Goal: Task Accomplishment & Management: Complete application form

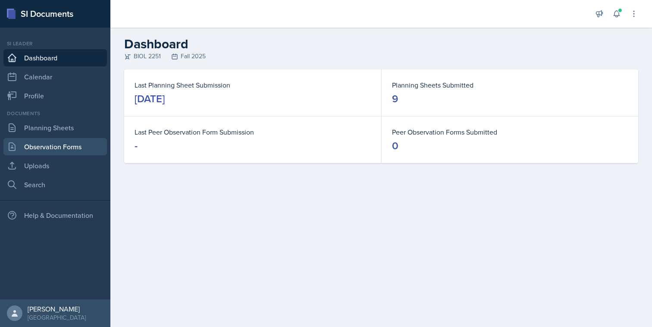
click at [65, 144] on link "Observation Forms" at bounding box center [54, 146] width 103 height 17
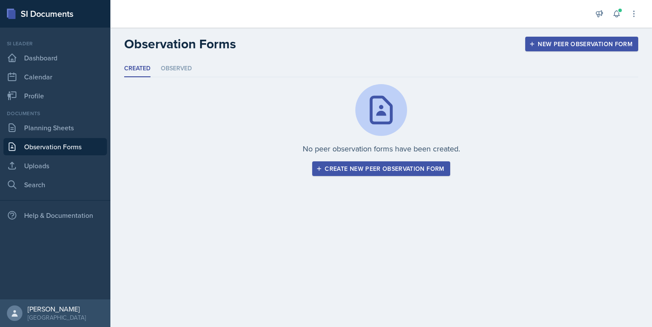
click at [349, 172] on div "Create new peer observation form" at bounding box center [381, 168] width 126 height 7
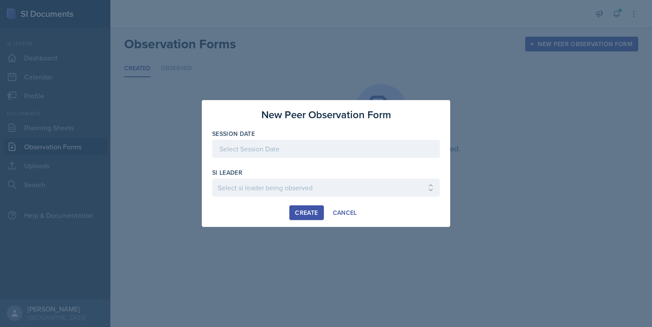
click at [340, 156] on div at bounding box center [326, 149] width 228 height 18
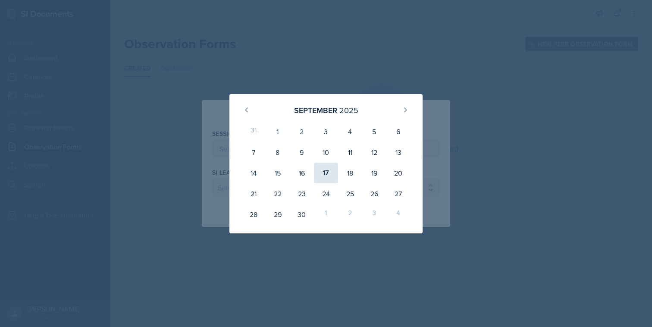
click at [325, 176] on div "17" at bounding box center [326, 173] width 24 height 21
type input "September 17th, 2025"
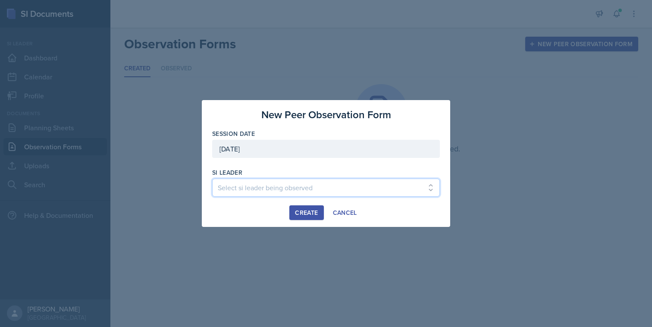
click at [298, 188] on select "Select si leader being observed Rayann Afani / PSYC 2500 / The Phantoms of The …" at bounding box center [326, 187] width 228 height 18
select select "3865883a-f033-460f-bfe0-57a93bee73f0"
click at [212, 178] on select "Select si leader being observed Rayann Afani / PSYC 2500 / The Phantoms of The …" at bounding box center [326, 187] width 228 height 18
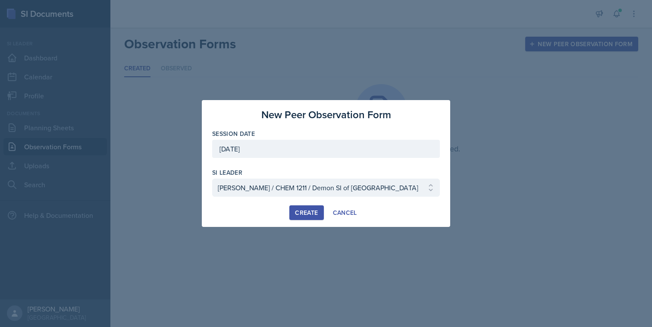
click at [303, 215] on div "Create" at bounding box center [306, 212] width 23 height 7
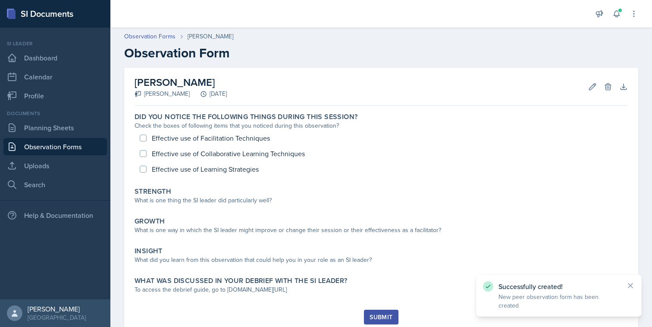
scroll to position [28, 0]
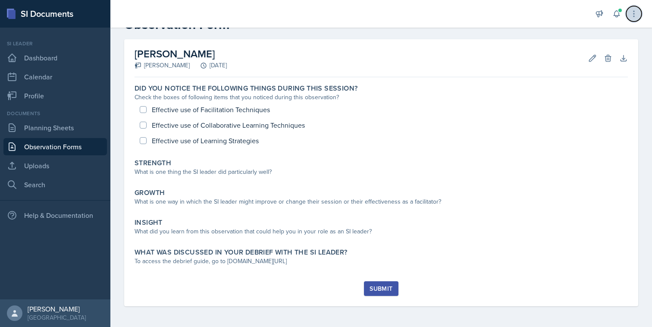
click at [634, 19] on button at bounding box center [634, 14] width 16 height 16
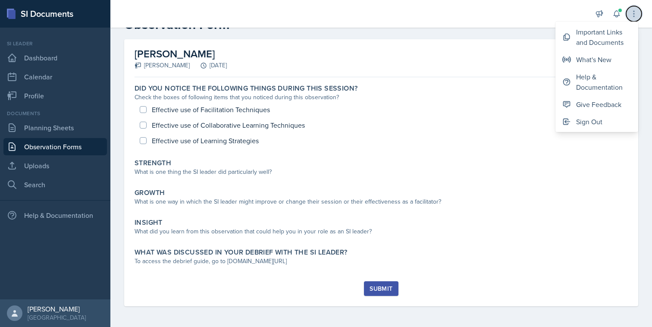
click at [633, 19] on button at bounding box center [634, 14] width 16 height 16
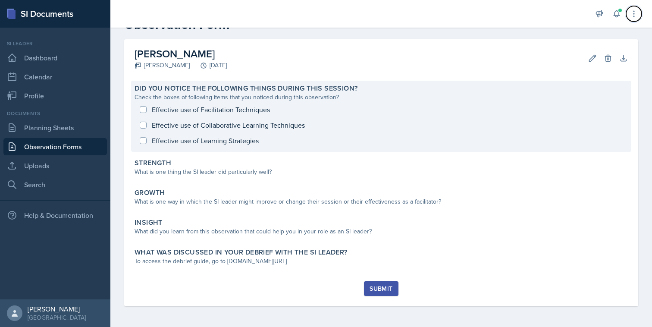
scroll to position [0, 0]
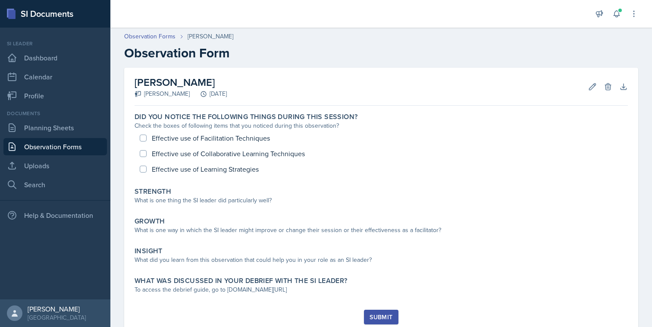
click at [313, 86] on div "Jaqueline Martinez Stone Zhang September 17th, 2025 Edit Delete Download Autosa…" at bounding box center [380, 87] width 493 height 38
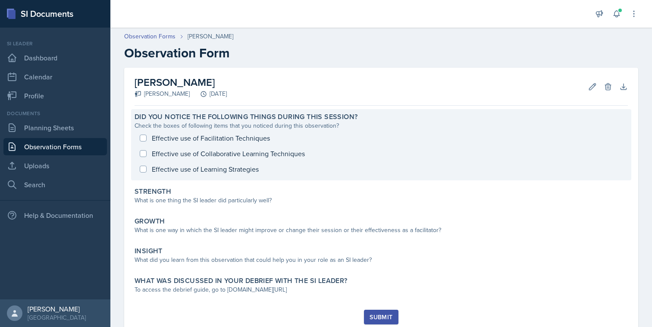
click at [265, 166] on div "Effective use of Facilitation Techniques Effective use of Collaborative Learnin…" at bounding box center [380, 153] width 493 height 47
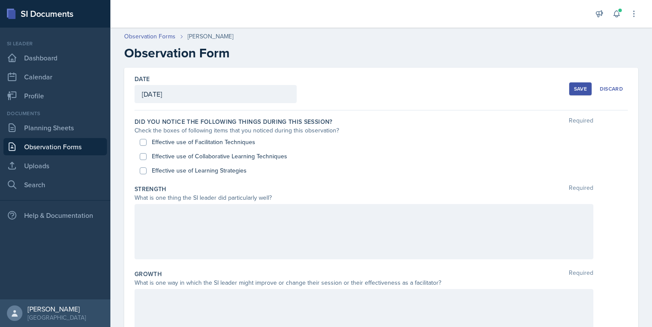
click at [228, 171] on label "Effective use of Learning Strategies" at bounding box center [199, 170] width 95 height 9
click at [147, 171] on input "Effective use of Learning Strategies" at bounding box center [143, 170] width 7 height 7
checkbox input "true"
click at [236, 155] on label "Effective use of Collaborative Learning Techniques" at bounding box center [219, 156] width 135 height 9
click at [147, 155] on input "Effective use of Collaborative Learning Techniques" at bounding box center [143, 156] width 7 height 7
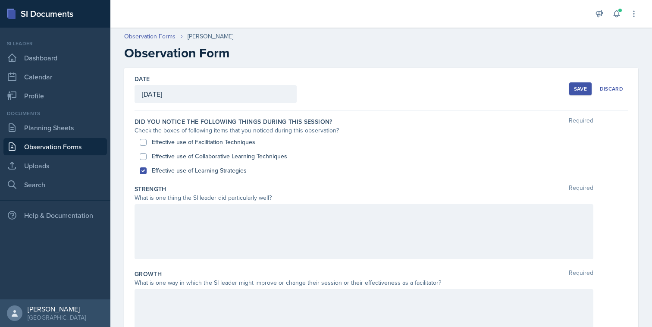
checkbox input "true"
click at [234, 144] on label "Effective use of Facilitation Techniques" at bounding box center [203, 142] width 103 height 9
click at [147, 144] on input "Effective use of Facilitation Techniques" at bounding box center [143, 142] width 7 height 7
checkbox input "true"
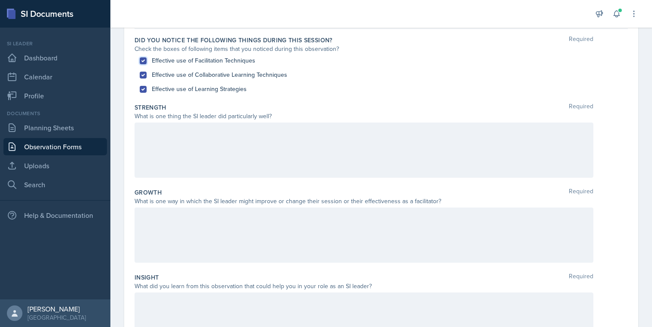
scroll to position [95, 0]
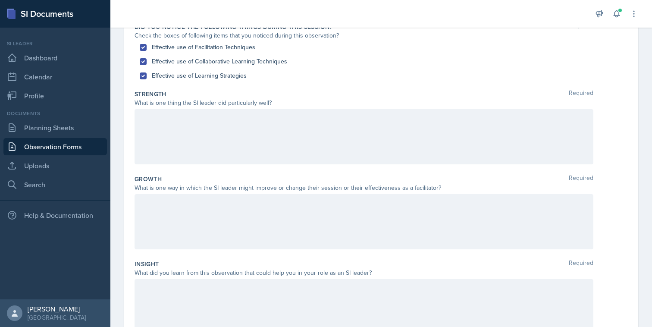
click at [260, 125] on div at bounding box center [363, 136] width 459 height 55
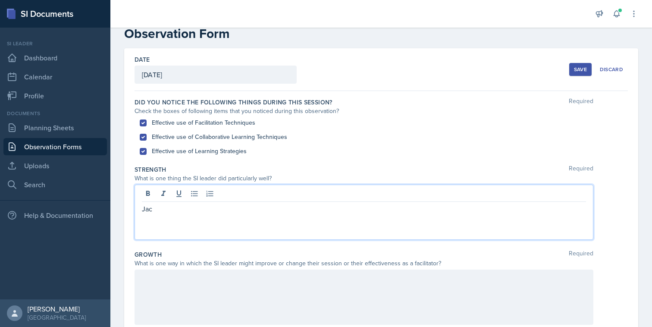
scroll to position [0, 0]
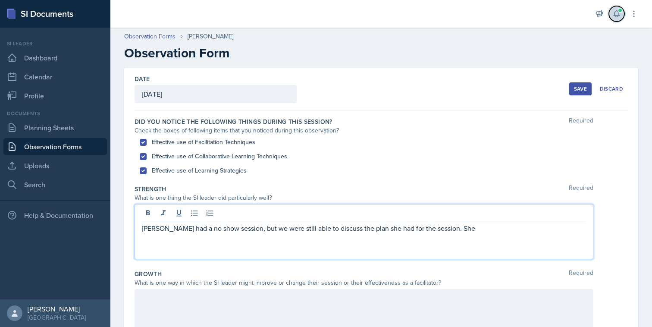
click at [613, 18] on button at bounding box center [617, 14] width 16 height 16
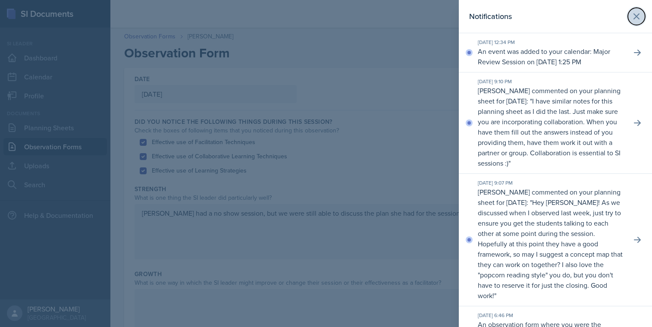
click at [639, 14] on icon at bounding box center [636, 16] width 10 height 10
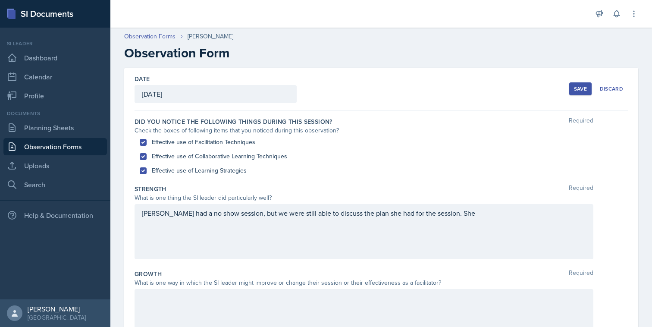
click at [487, 213] on div "Jaqueline had a no show session, but we were still able to discuss the plan she…" at bounding box center [363, 231] width 459 height 55
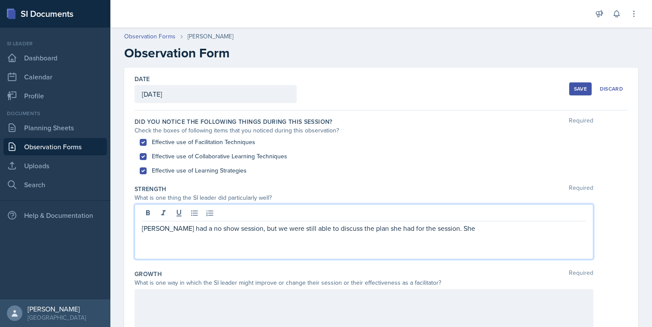
click at [478, 229] on p "Jaqueline had a no show session, but we were still able to discuss the plan she…" at bounding box center [364, 228] width 444 height 10
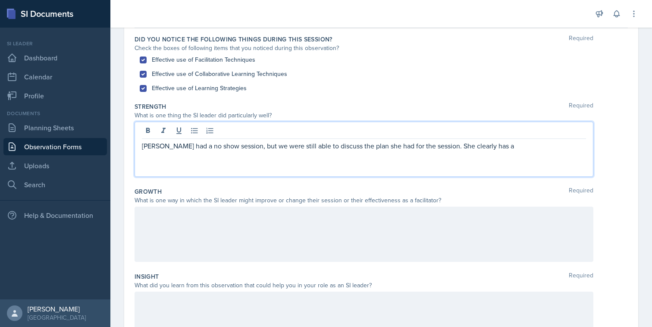
scroll to position [87, 0]
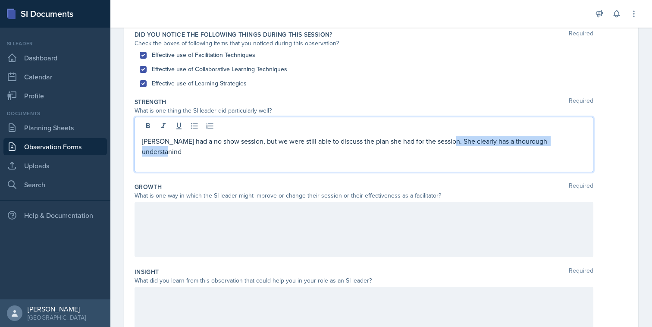
drag, startPoint x: 568, startPoint y: 141, endPoint x: 445, endPoint y: 142, distance: 123.3
click at [445, 142] on p "Jaqueline had a no show session, but we were still able to discuss the plan she…" at bounding box center [364, 146] width 444 height 21
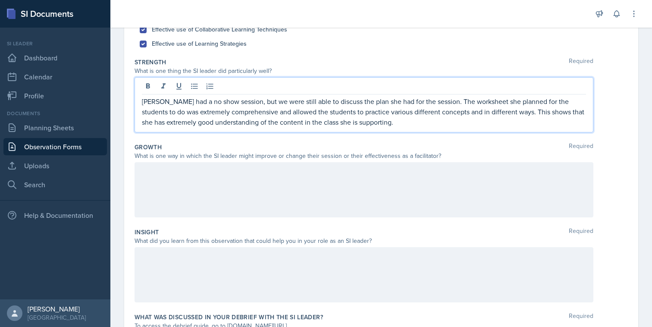
click at [310, 177] on div at bounding box center [363, 189] width 459 height 55
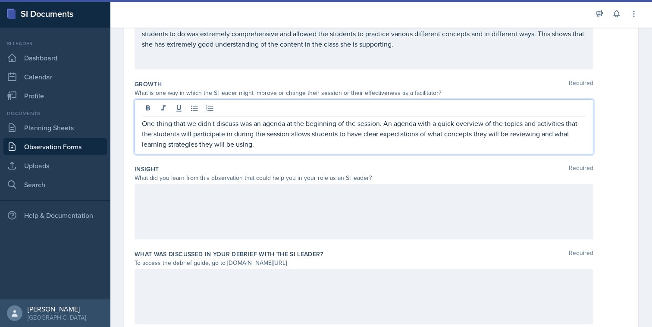
scroll to position [198, 0]
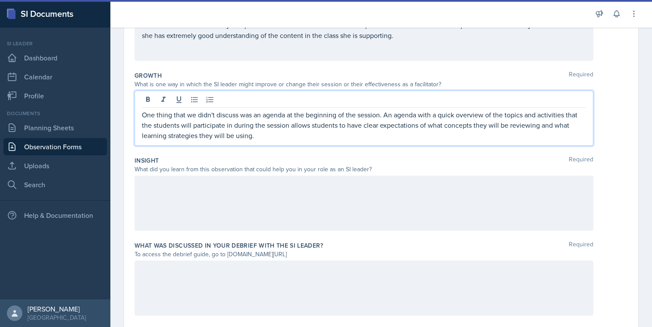
click at [421, 174] on div "Insight Required What did you learn from this observation that could help you i…" at bounding box center [380, 195] width 493 height 85
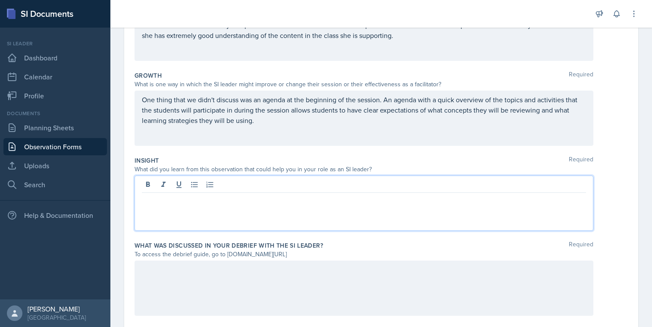
click at [416, 186] on div at bounding box center [363, 202] width 459 height 55
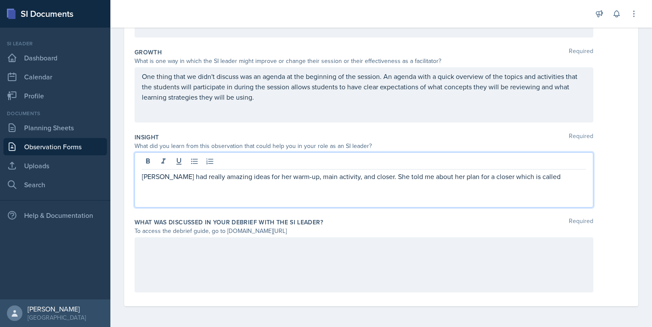
click at [476, 174] on p "Jacqueline had really amazing ideas for her warm-up, main activity, and closer.…" at bounding box center [364, 176] width 444 height 10
click at [551, 176] on p "Jacqueline had really amazing ideas for her warm-up, main activity, and closer.…" at bounding box center [364, 176] width 444 height 10
click at [152, 188] on p "Jacqueline had really amazing ideas for her warm-up, main activity, and closer.…" at bounding box center [364, 181] width 444 height 21
click at [191, 191] on p "Jacqueline had really amazing ideas for her warm-up, main activity, and closer.…" at bounding box center [364, 181] width 444 height 21
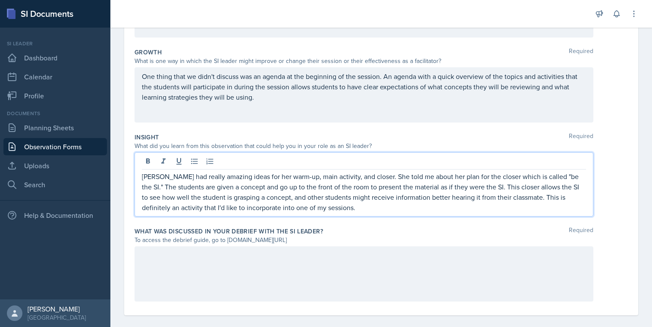
click at [471, 266] on div at bounding box center [363, 273] width 459 height 55
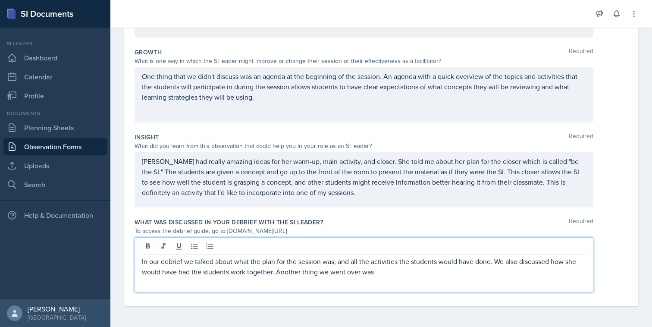
drag, startPoint x: 381, startPoint y: 274, endPoint x: 328, endPoint y: 274, distance: 53.5
click at [328, 274] on p "In our debrief we talked about what the plan for the session was, and all the a…" at bounding box center [364, 266] width 444 height 21
click at [263, 291] on div "In our debrief we talked about what the plan for the session was, and all the a…" at bounding box center [363, 264] width 459 height 55
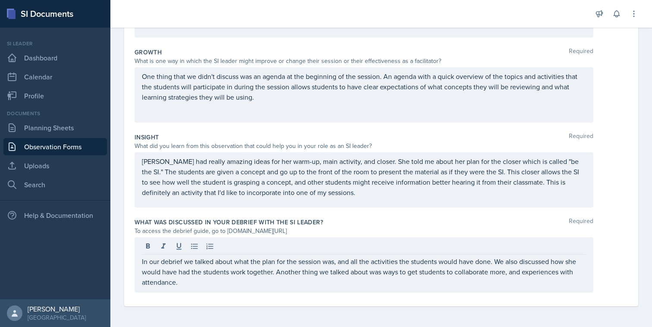
click at [261, 306] on div "Date September 17th, 2025 September 2025 31 1 2 3 4 5 6 7 8 9 10 11 12 13 14 15…" at bounding box center [380, 86] width 541 height 481
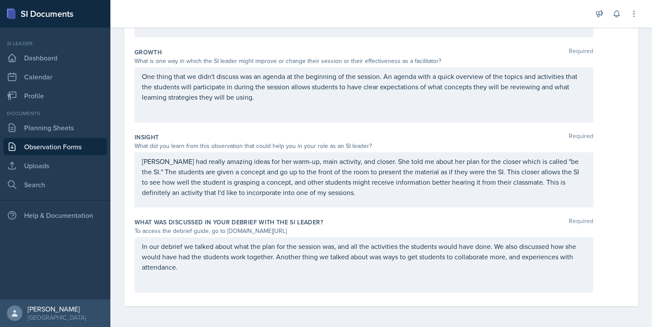
click at [489, 257] on p "In our debrief we talked about what the plan for the session was, and all the a…" at bounding box center [364, 256] width 444 height 31
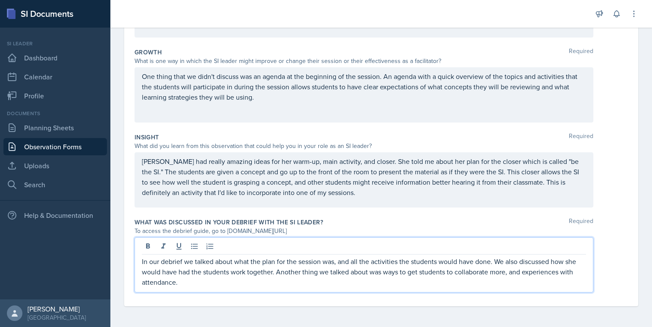
click at [522, 273] on p "In our debrief we talked about what the plan for the session was, and all the a…" at bounding box center [364, 271] width 444 height 31
drag, startPoint x: 522, startPoint y: 273, endPoint x: 566, endPoint y: 275, distance: 43.6
click at [566, 275] on p "In our debrief we talked about what the plan for the session was, and all the a…" at bounding box center [364, 271] width 444 height 31
click at [612, 273] on div "In our debrief we talked about what the plan for the session was, and all the a…" at bounding box center [380, 264] width 493 height 55
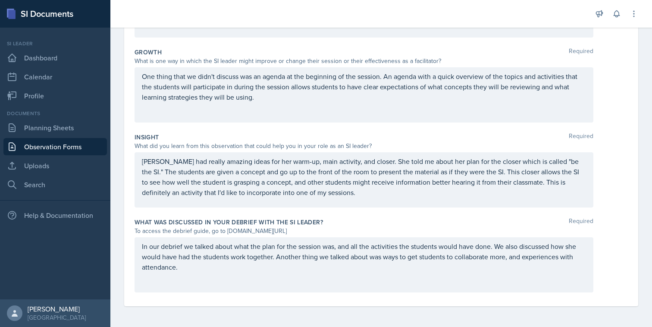
scroll to position [0, 0]
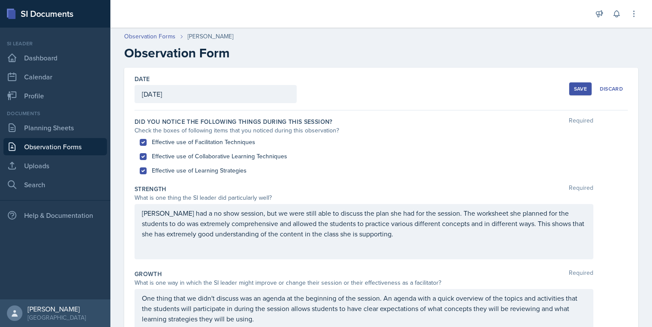
click at [575, 93] on button "Save" at bounding box center [580, 88] width 22 height 13
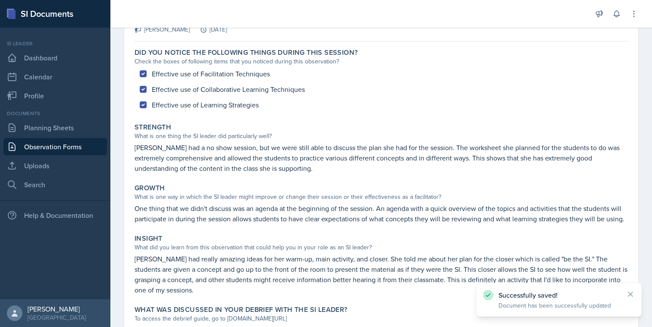
scroll to position [142, 0]
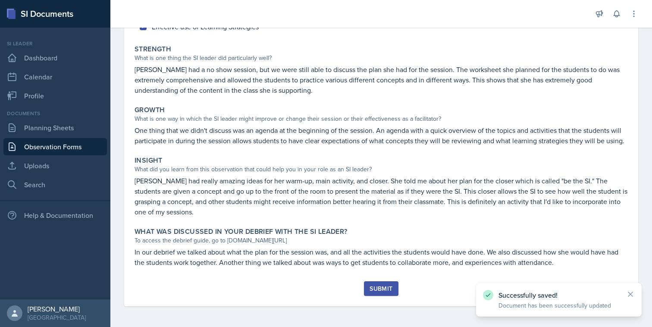
click at [380, 287] on div "Submit" at bounding box center [380, 288] width 23 height 7
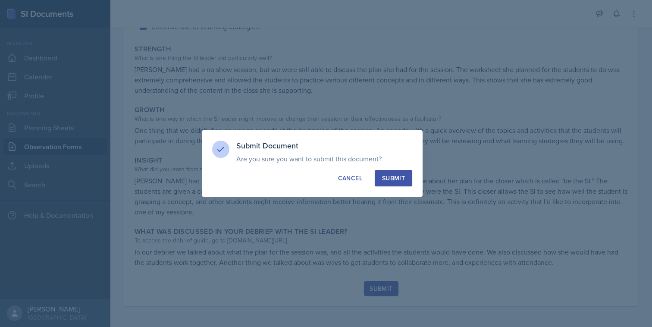
click at [400, 177] on div "Submit" at bounding box center [393, 178] width 23 height 9
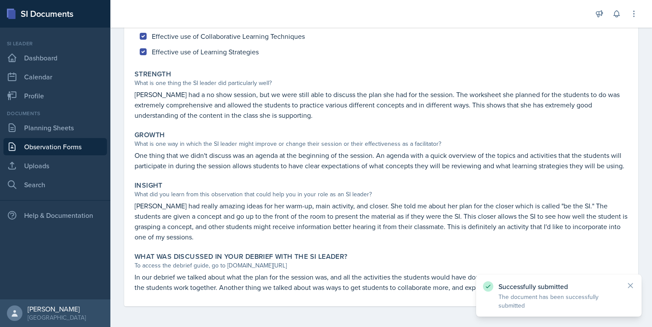
scroll to position [0, 0]
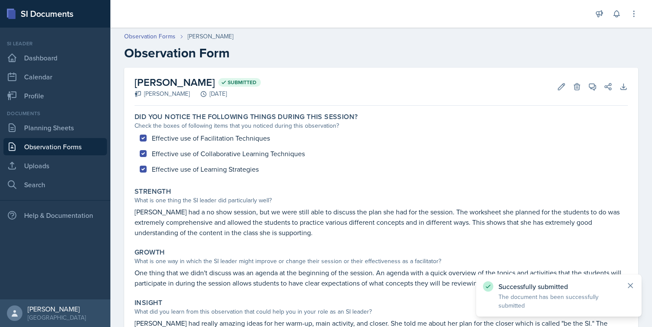
click at [628, 285] on icon at bounding box center [630, 285] width 9 height 9
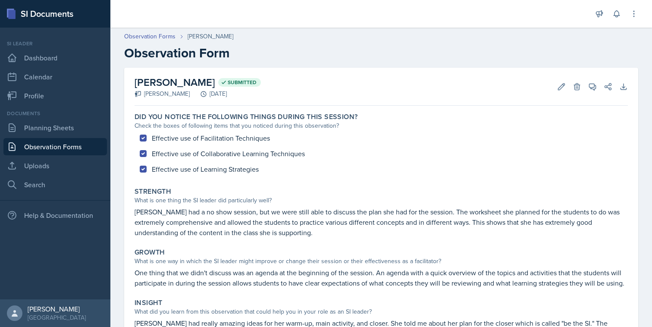
click at [143, 30] on header "Observation Forms Jaqueline Martinez Observation Form" at bounding box center [380, 46] width 541 height 46
click at [143, 35] on link "Observation Forms" at bounding box center [149, 36] width 51 height 9
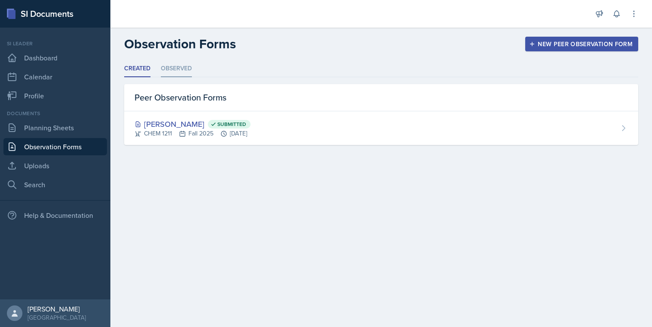
click at [180, 70] on li "Observed" at bounding box center [176, 68] width 31 height 17
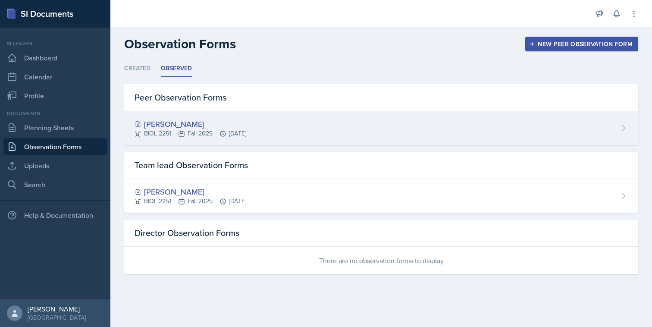
click at [198, 137] on div "BIOL 2251 Fall 2025 [DATE]" at bounding box center [190, 133] width 112 height 9
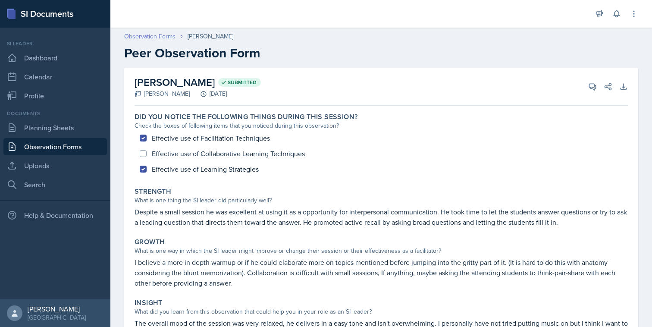
click at [146, 33] on link "Observation Forms" at bounding box center [149, 36] width 51 height 9
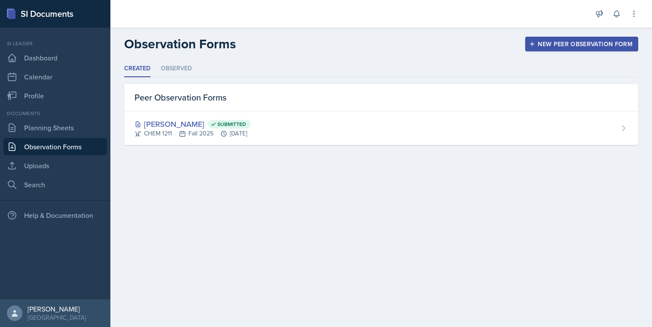
click at [148, 67] on li "Created" at bounding box center [137, 68] width 26 height 17
click at [50, 62] on link "Dashboard" at bounding box center [54, 57] width 103 height 17
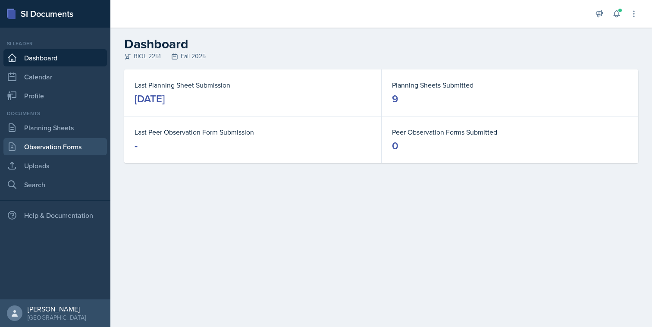
click at [74, 143] on link "Observation Forms" at bounding box center [54, 146] width 103 height 17
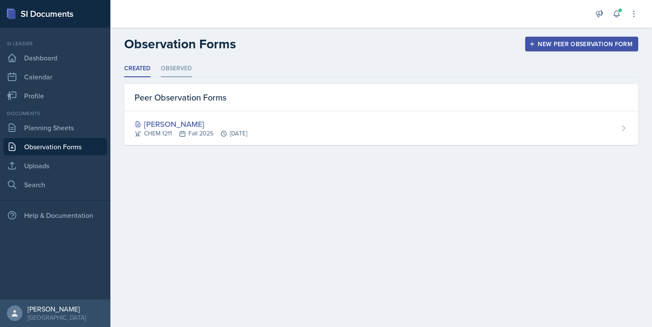
click at [179, 63] on li "Observed" at bounding box center [176, 68] width 31 height 17
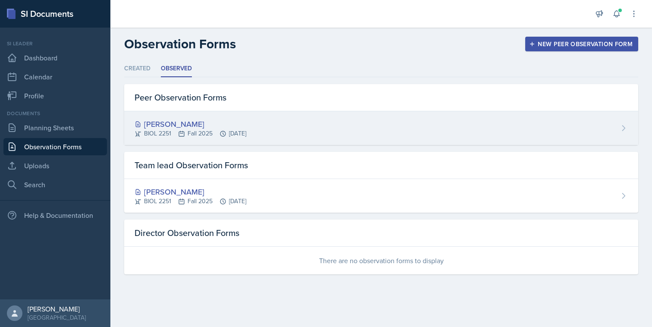
click at [171, 132] on div "BIOL 2251 Fall 2025 [DATE]" at bounding box center [190, 133] width 112 height 9
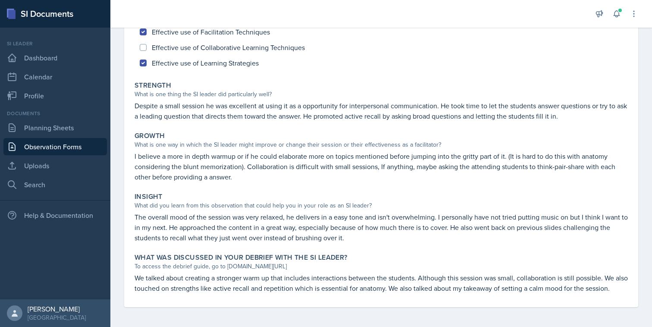
scroll to position [107, 0]
